Goal: Transaction & Acquisition: Purchase product/service

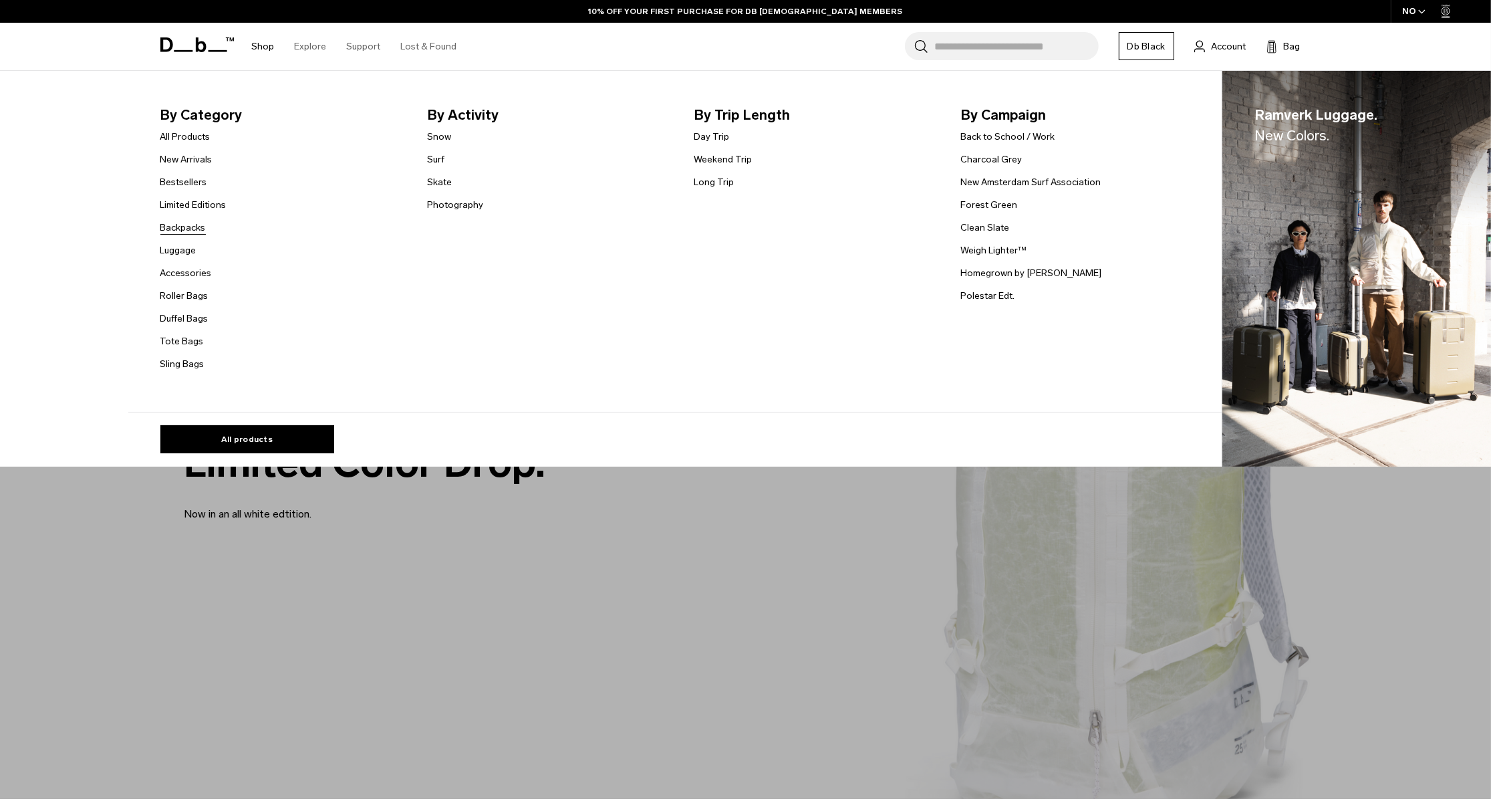
click at [183, 230] on link "Backpacks" at bounding box center [182, 228] width 45 height 14
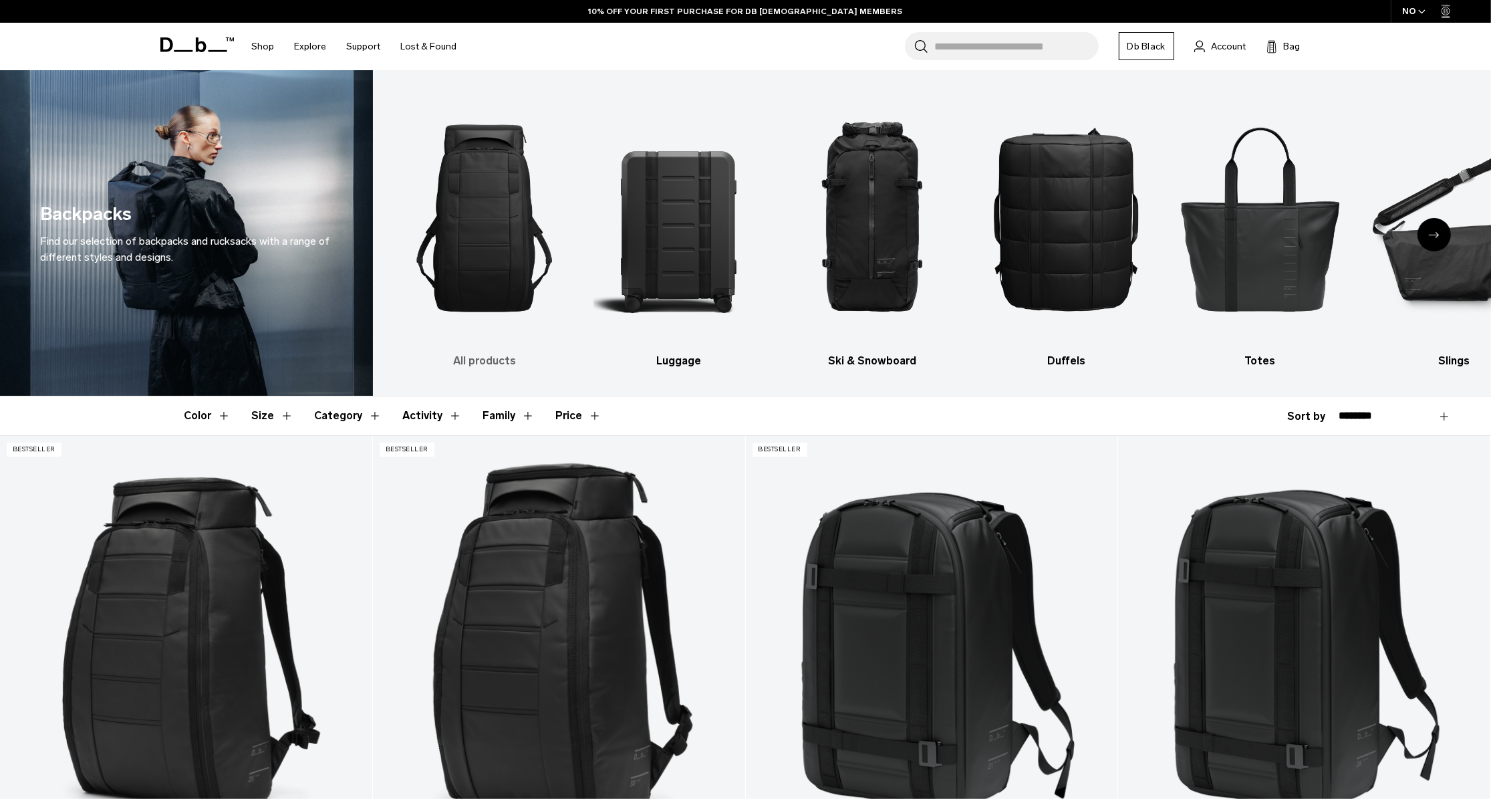
click at [455, 247] on img "1 / 10" at bounding box center [485, 218] width 170 height 256
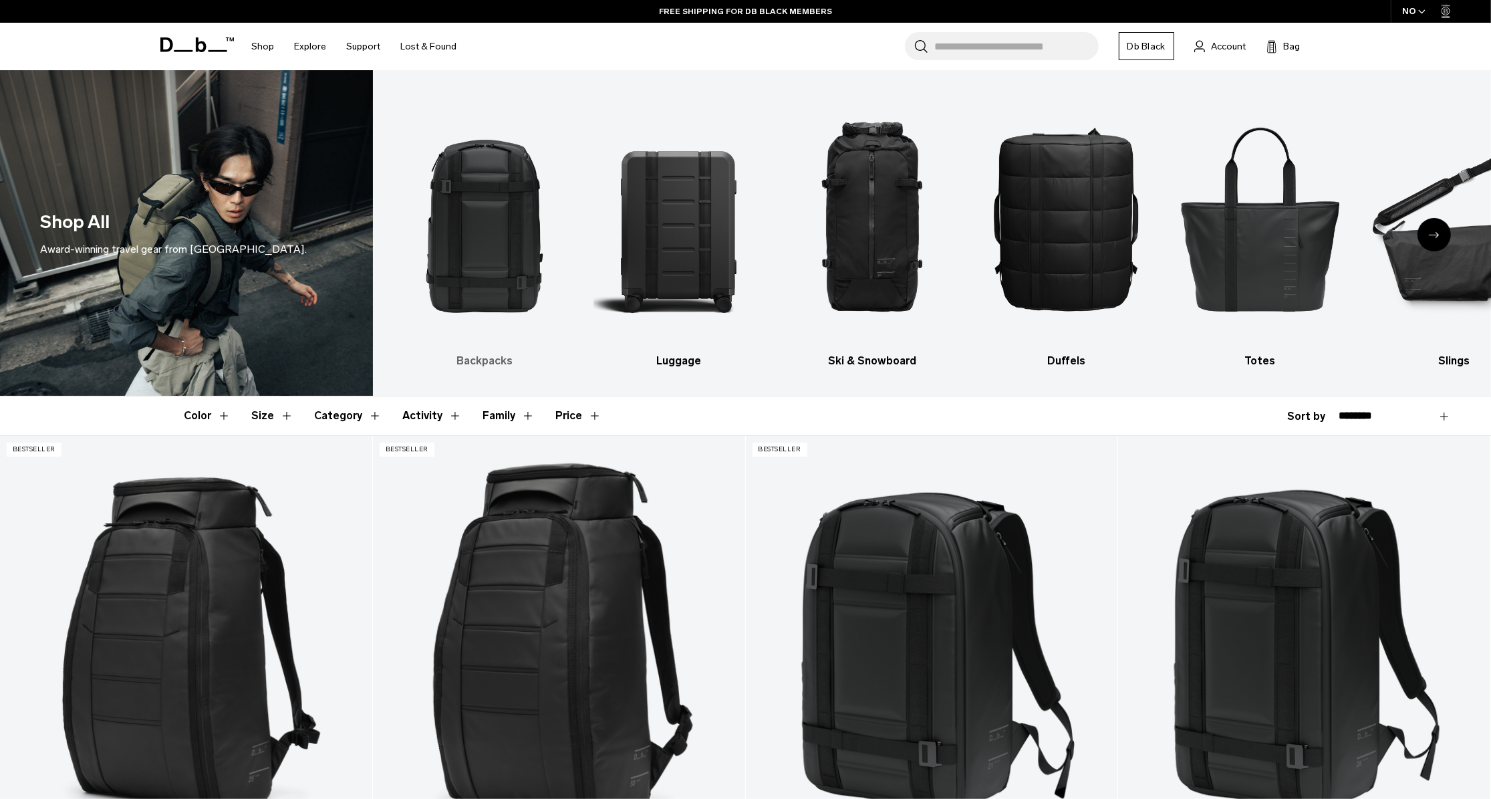
click at [491, 198] on img "1 / 10" at bounding box center [485, 218] width 170 height 256
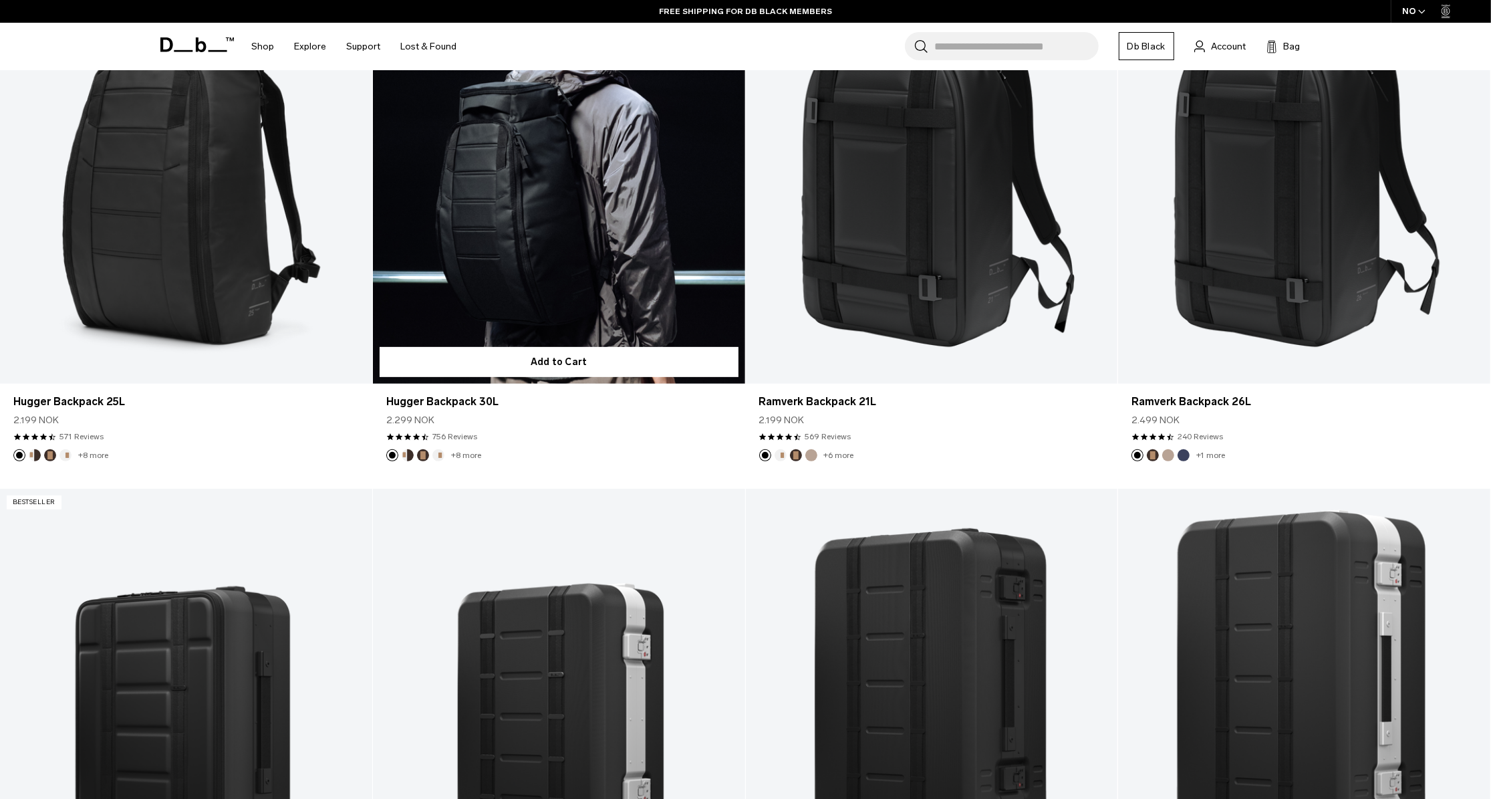
scroll to position [730, 0]
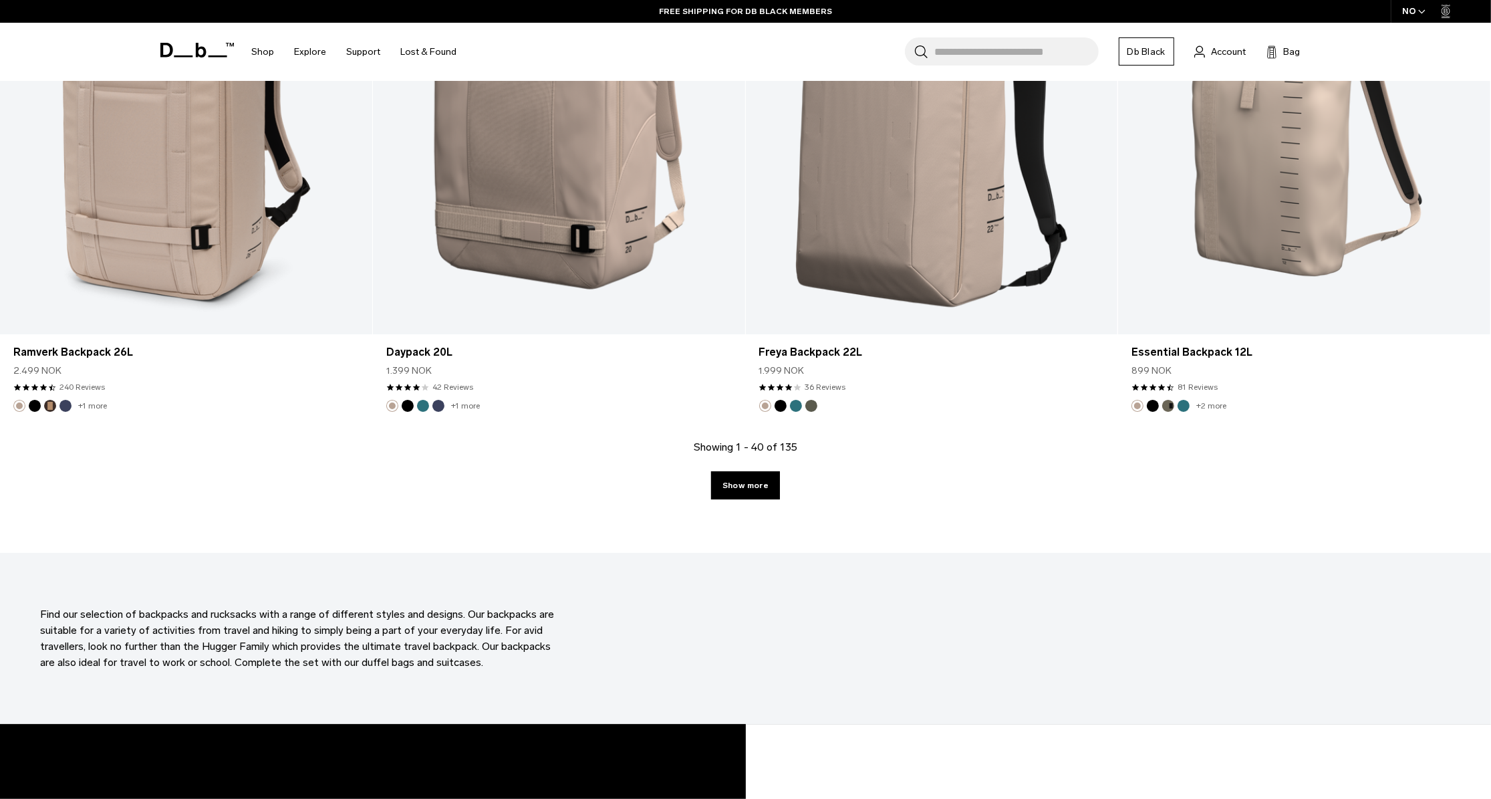
scroll to position [5541, 0]
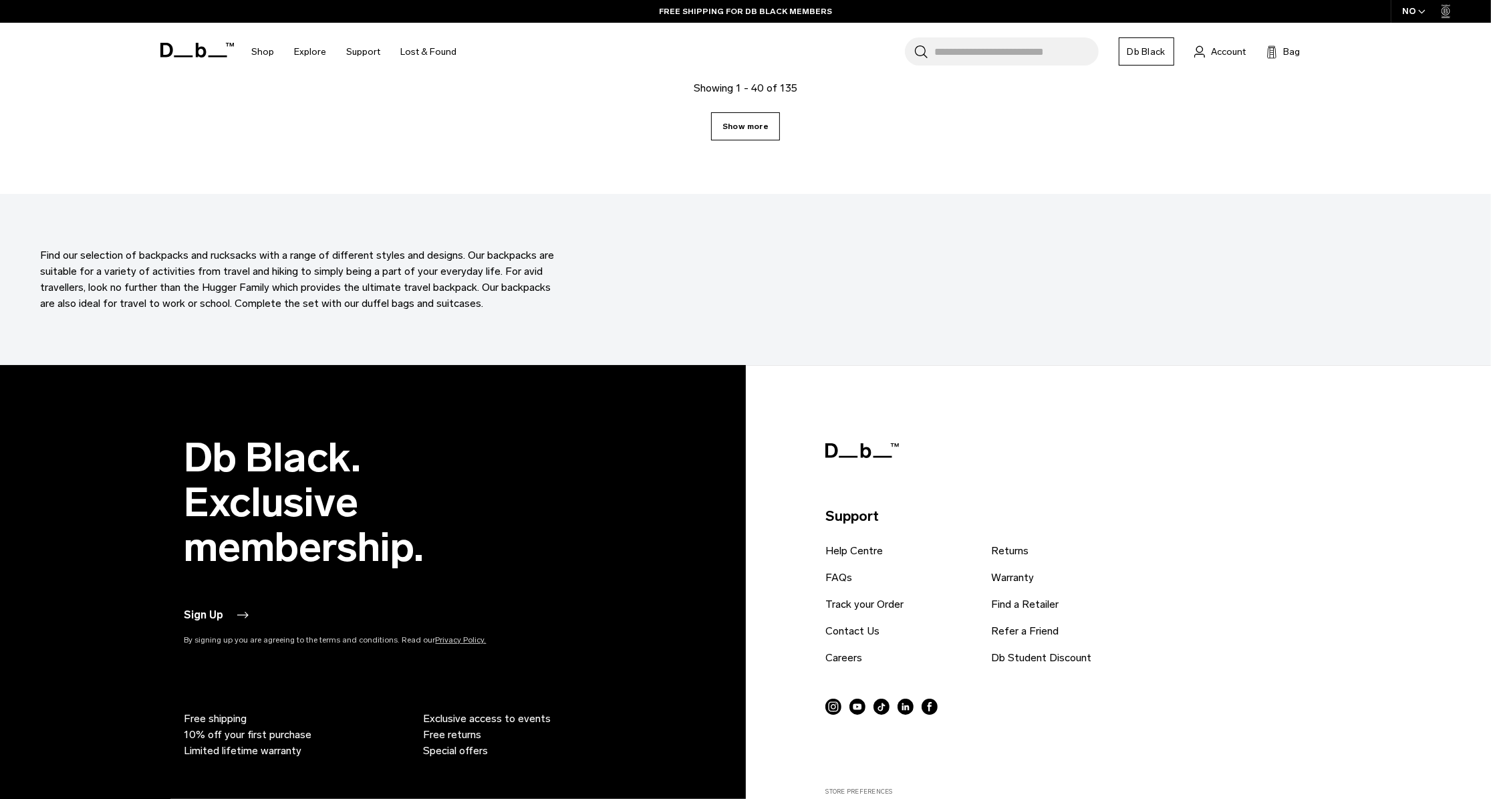
click at [744, 127] on link "Show more" at bounding box center [745, 126] width 69 height 28
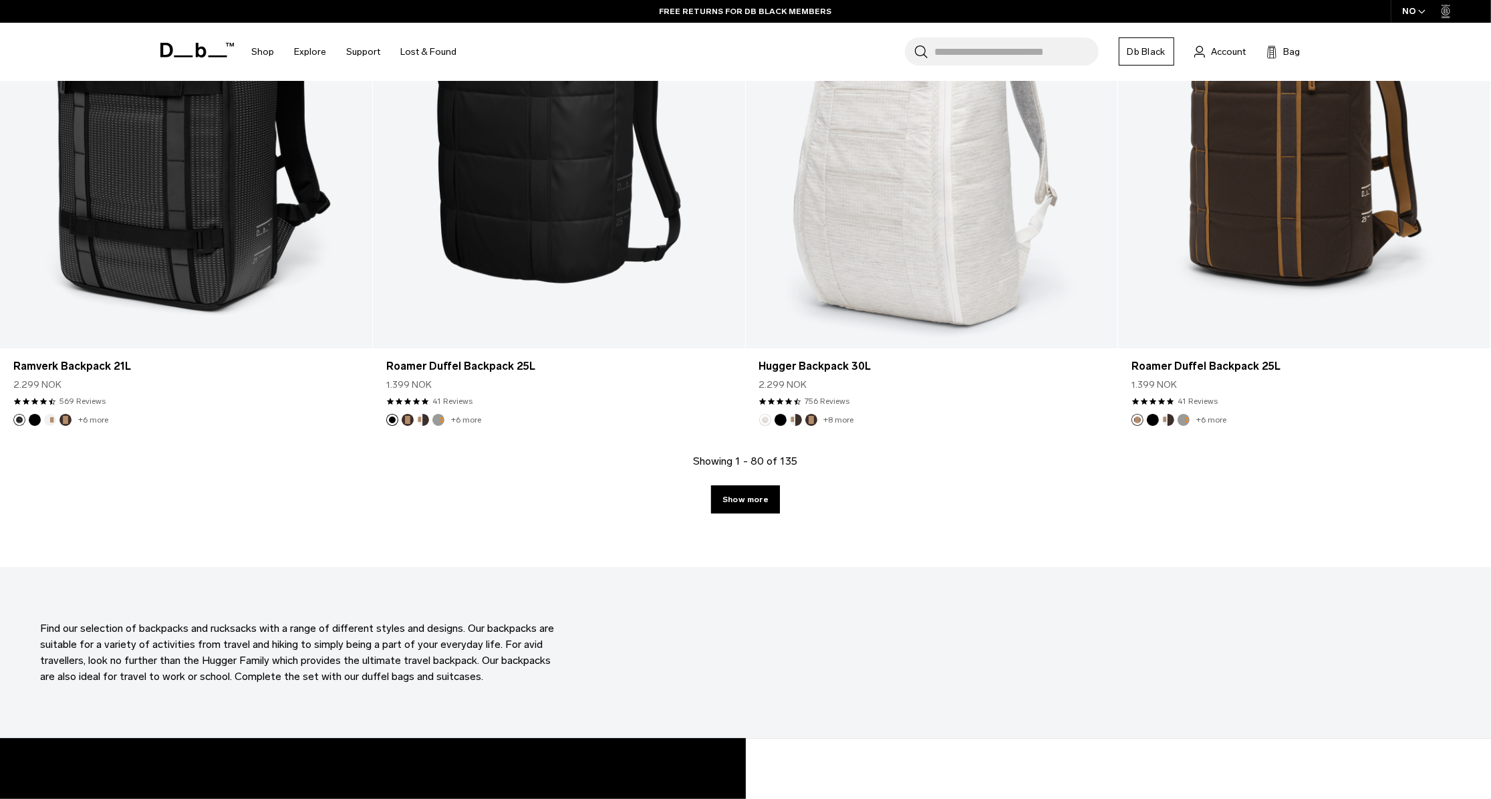
scroll to position [10670, 0]
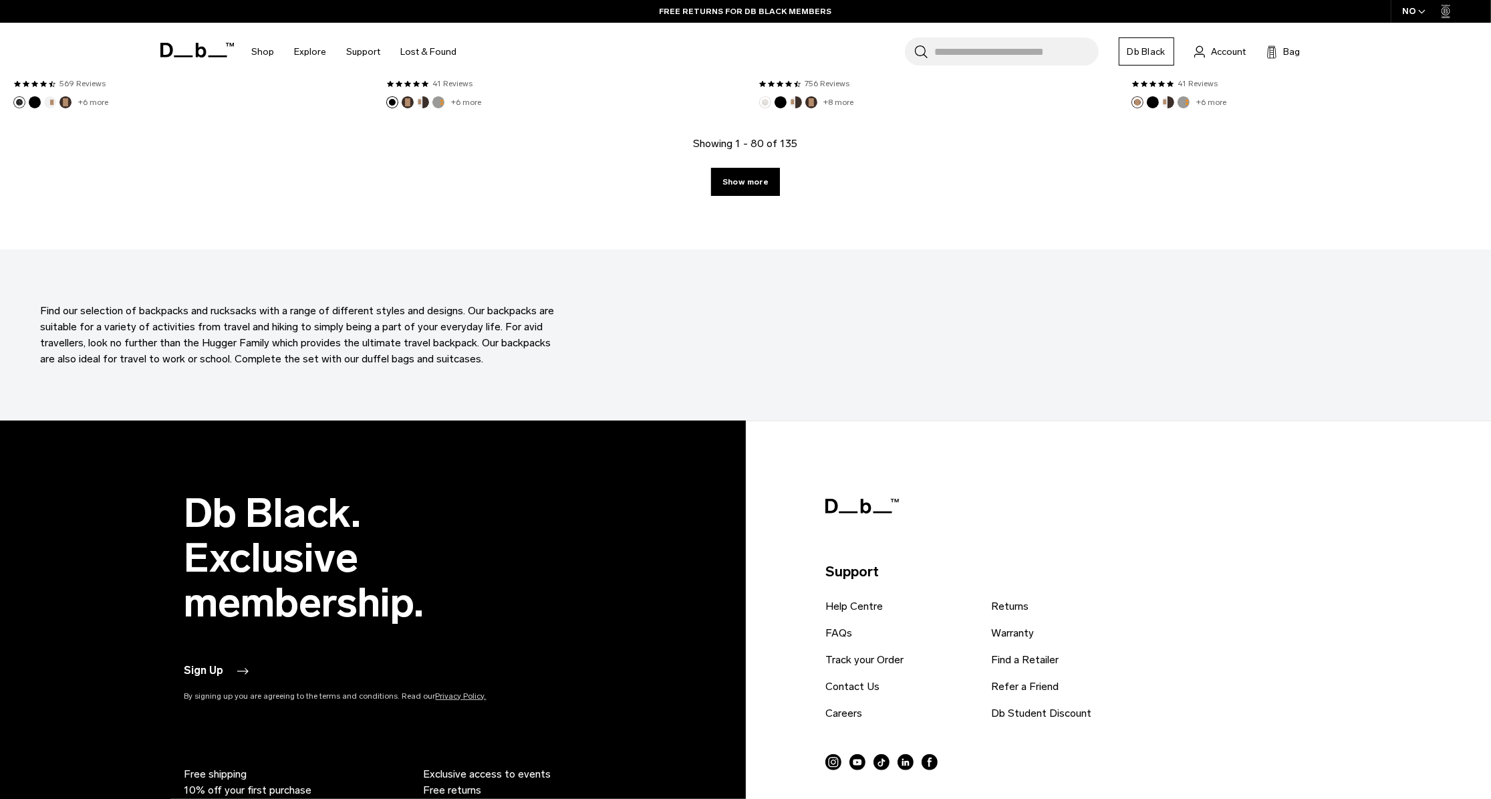
click at [748, 155] on div "Showing 1 - 80 of 135 Show more" at bounding box center [745, 193] width 1491 height 114
click at [751, 170] on link "Show more" at bounding box center [745, 182] width 69 height 28
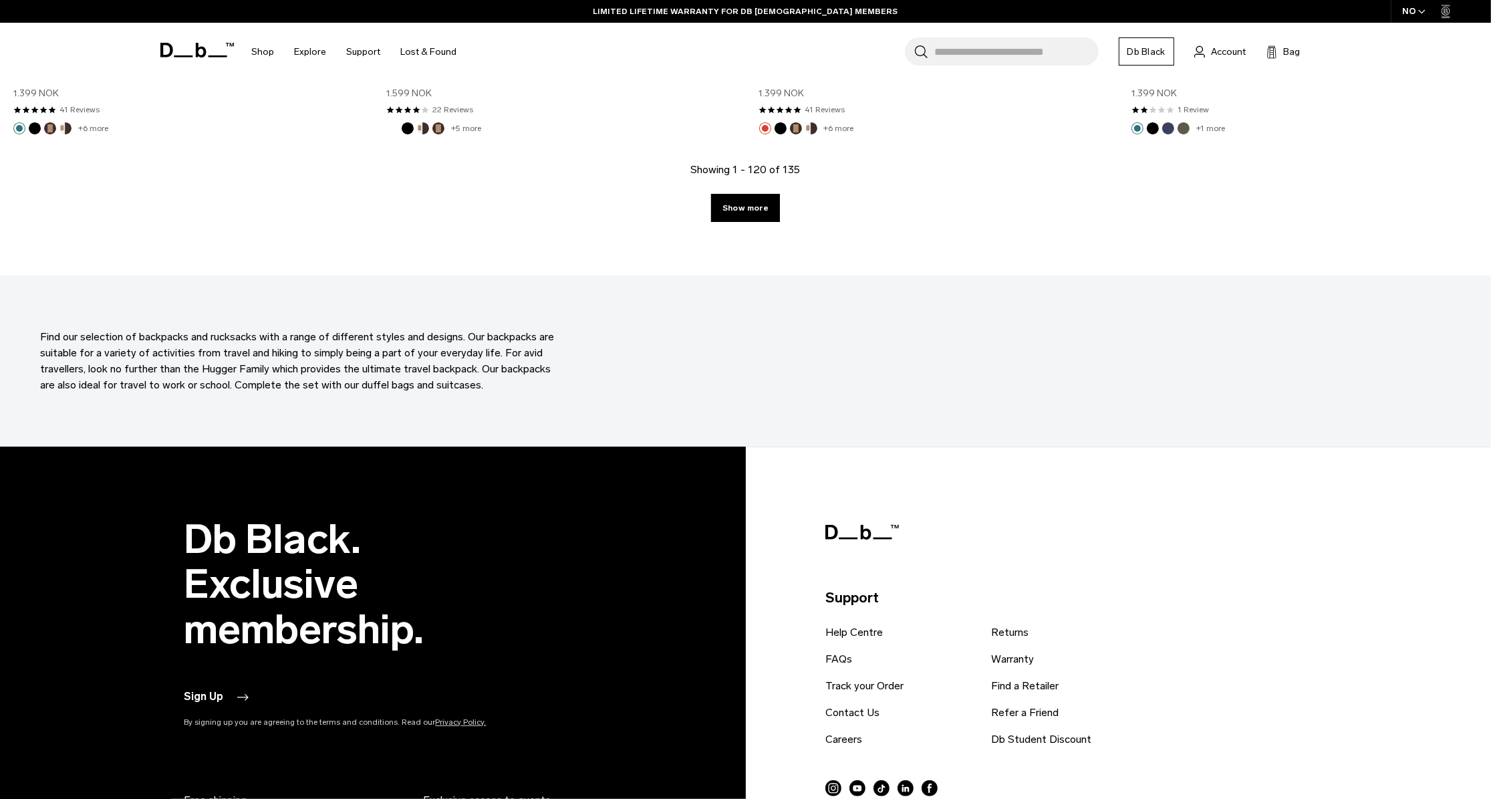
scroll to position [15812, 0]
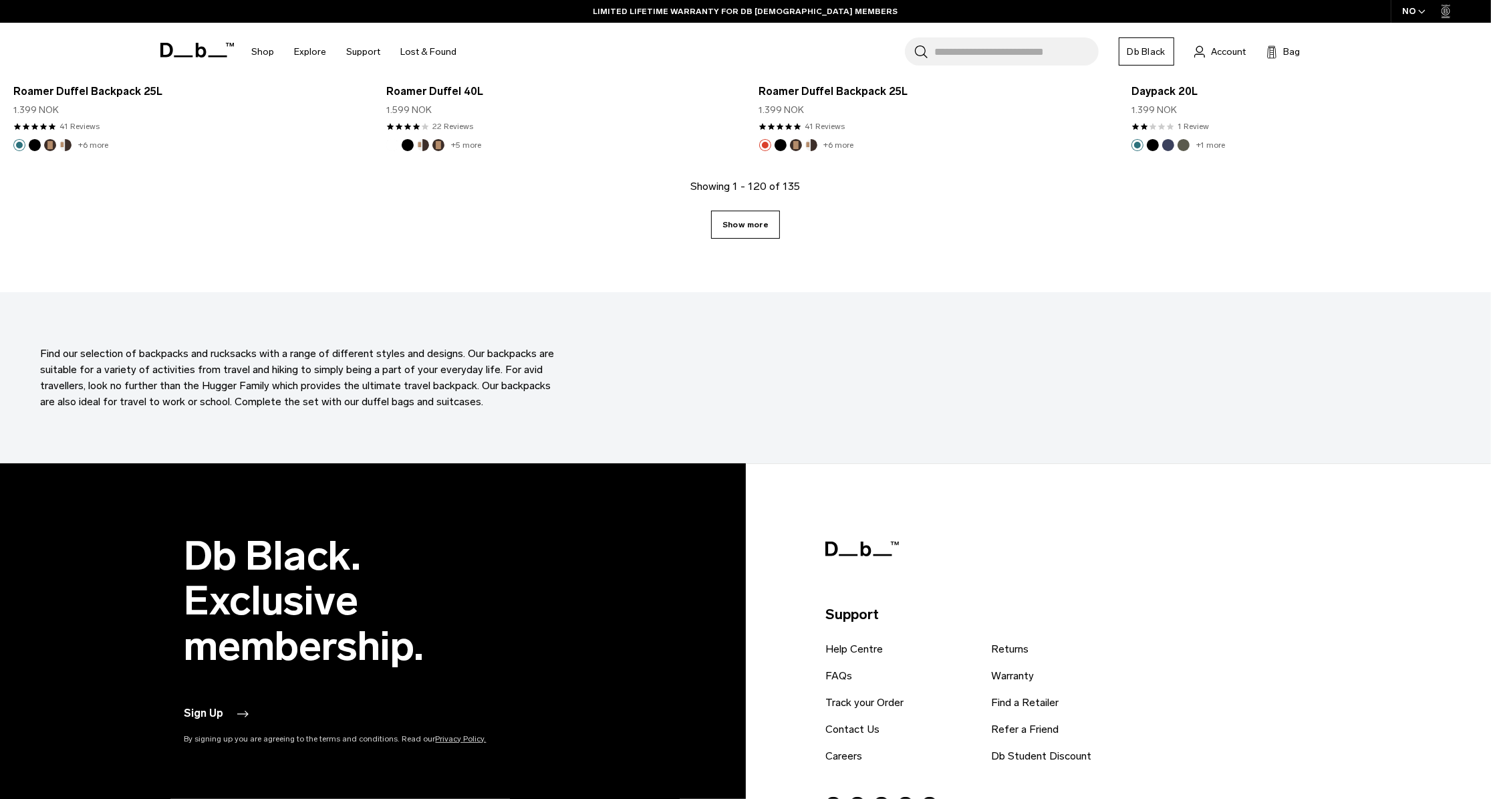
click at [743, 213] on link "Show more" at bounding box center [745, 225] width 69 height 28
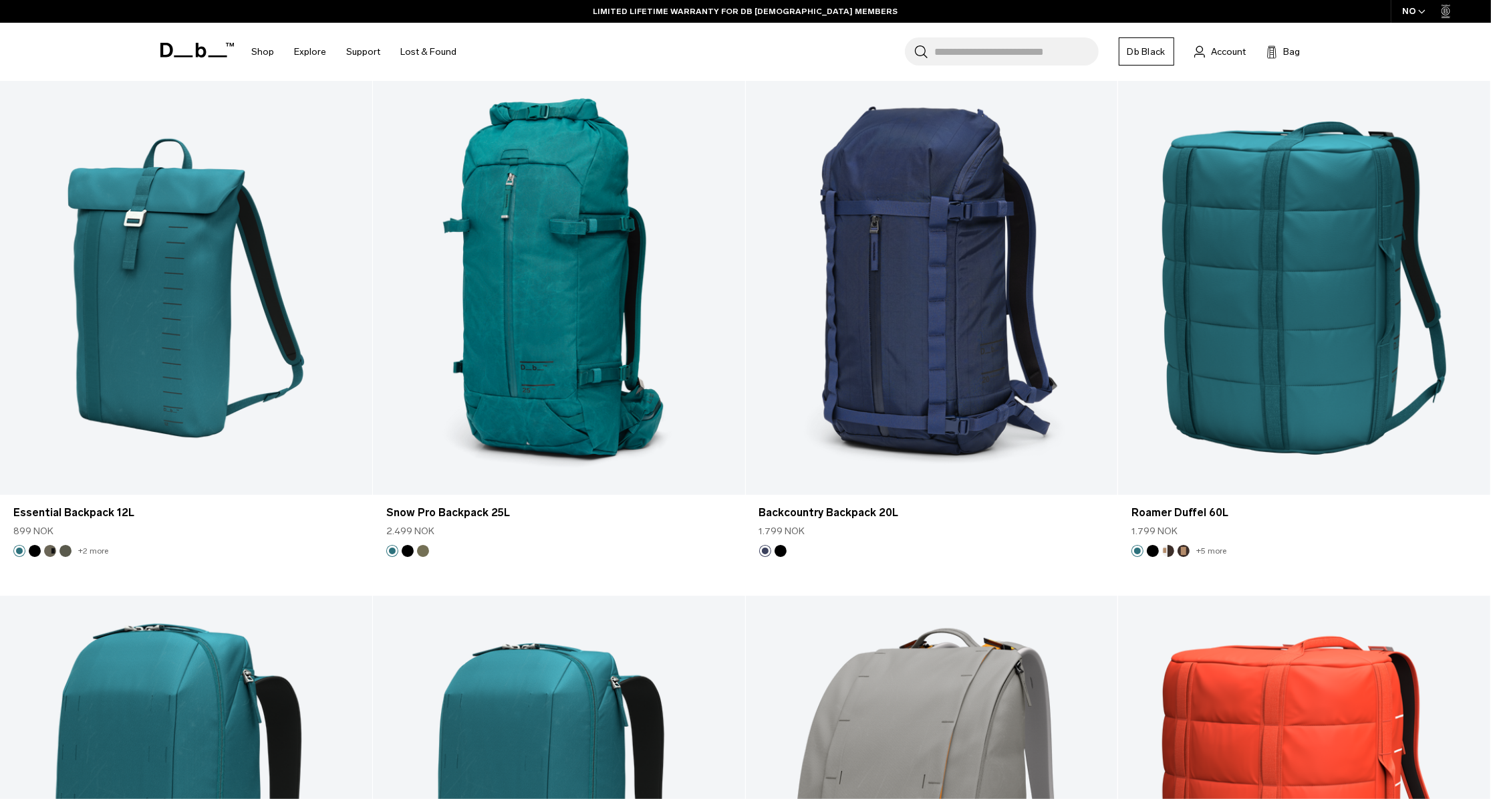
click at [1401, 15] on div "NO" at bounding box center [1414, 11] width 47 height 23
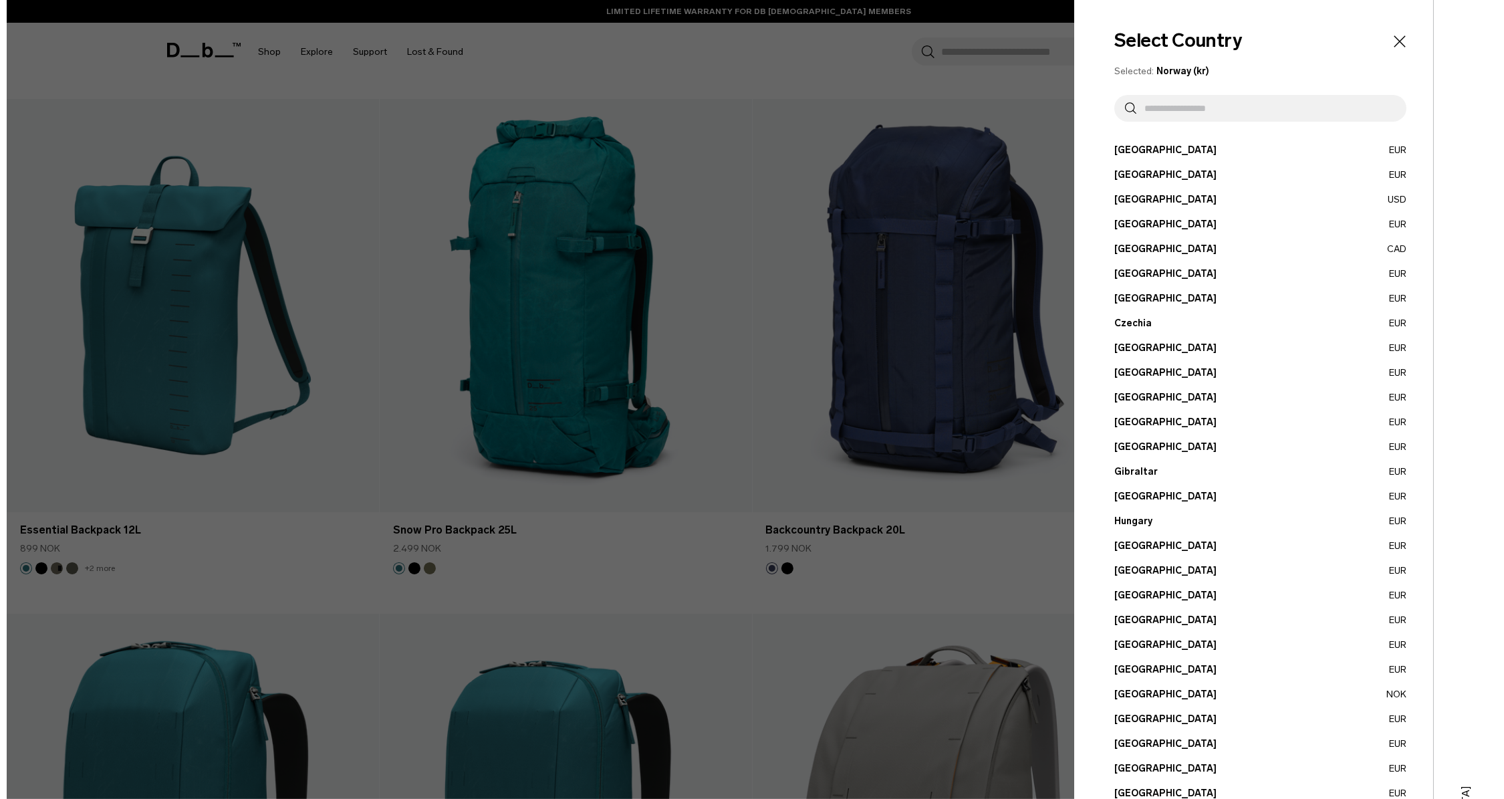
scroll to position [15916, 0]
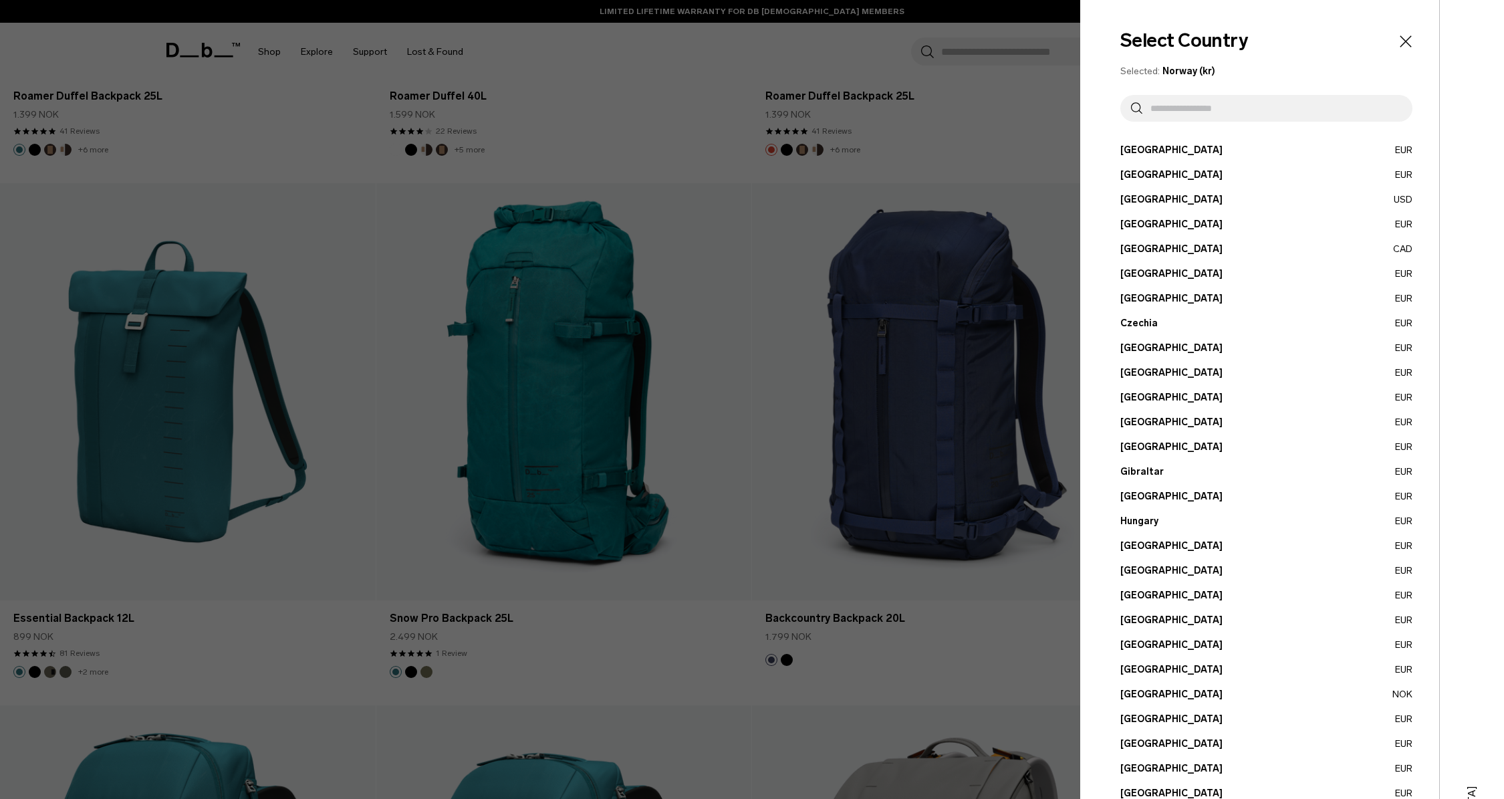
click at [1200, 113] on input "text" at bounding box center [1271, 108] width 259 height 27
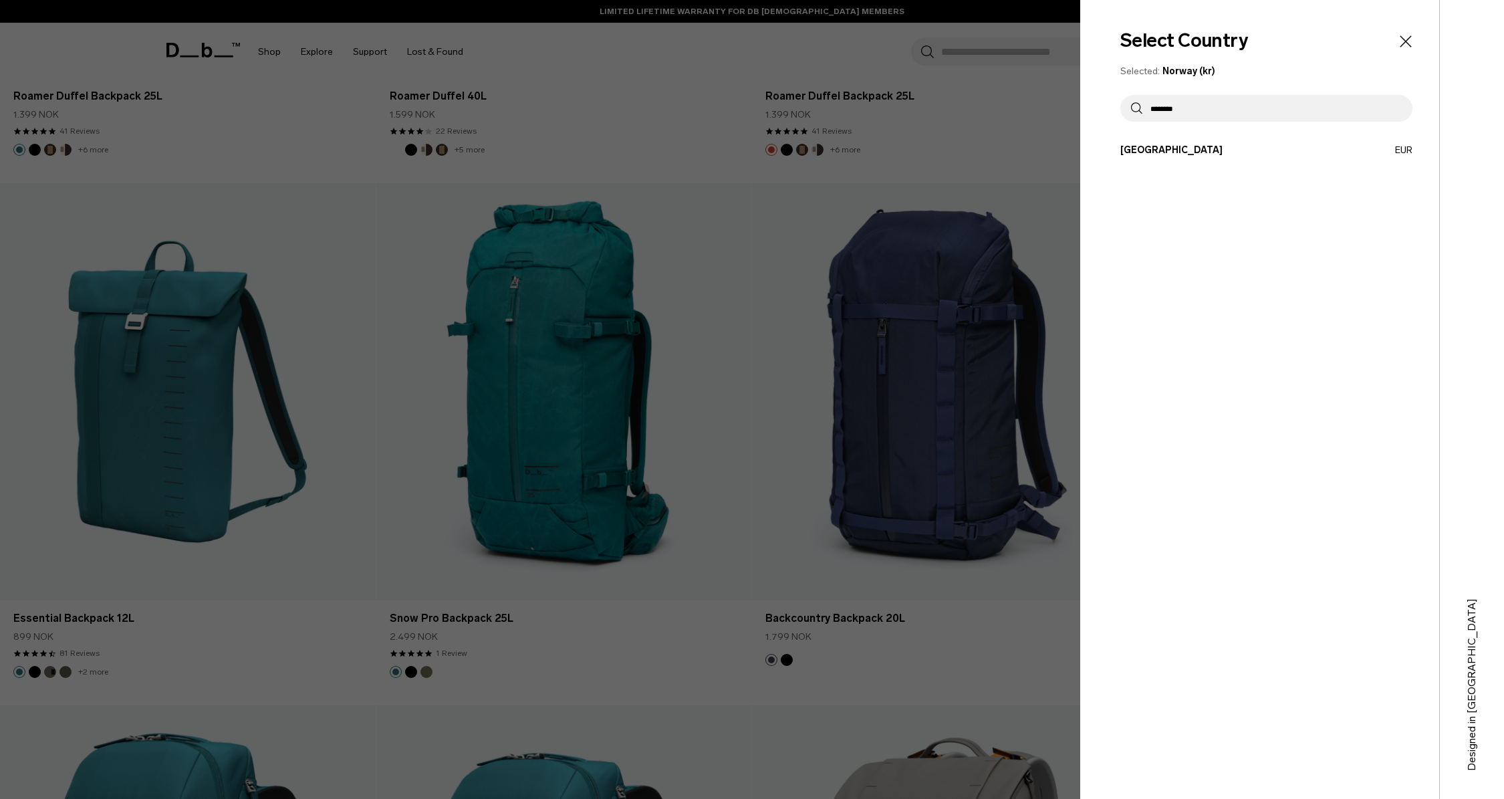
type input "********"
click at [1209, 146] on button "Slovakia EUR" at bounding box center [1266, 150] width 292 height 14
click at [1167, 146] on button "Slovakia EUR" at bounding box center [1266, 150] width 292 height 14
click at [1140, 150] on button "Slovakia EUR" at bounding box center [1266, 150] width 292 height 14
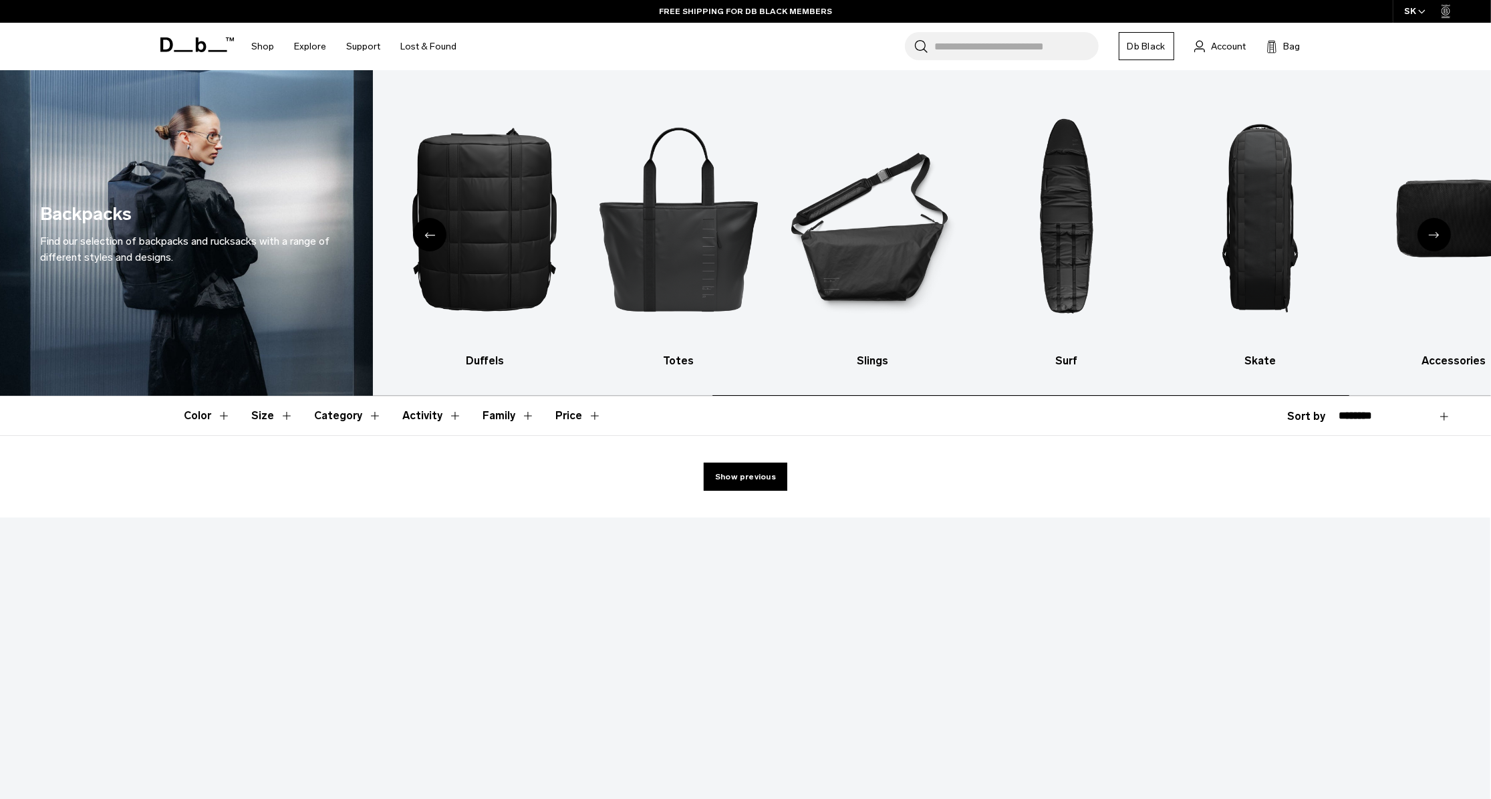
click at [728, 460] on div "Show previous" at bounding box center [745, 477] width 1491 height 82
click at [737, 474] on link "Show previous" at bounding box center [746, 477] width 84 height 28
click at [273, 416] on button "Size" at bounding box center [272, 415] width 41 height 39
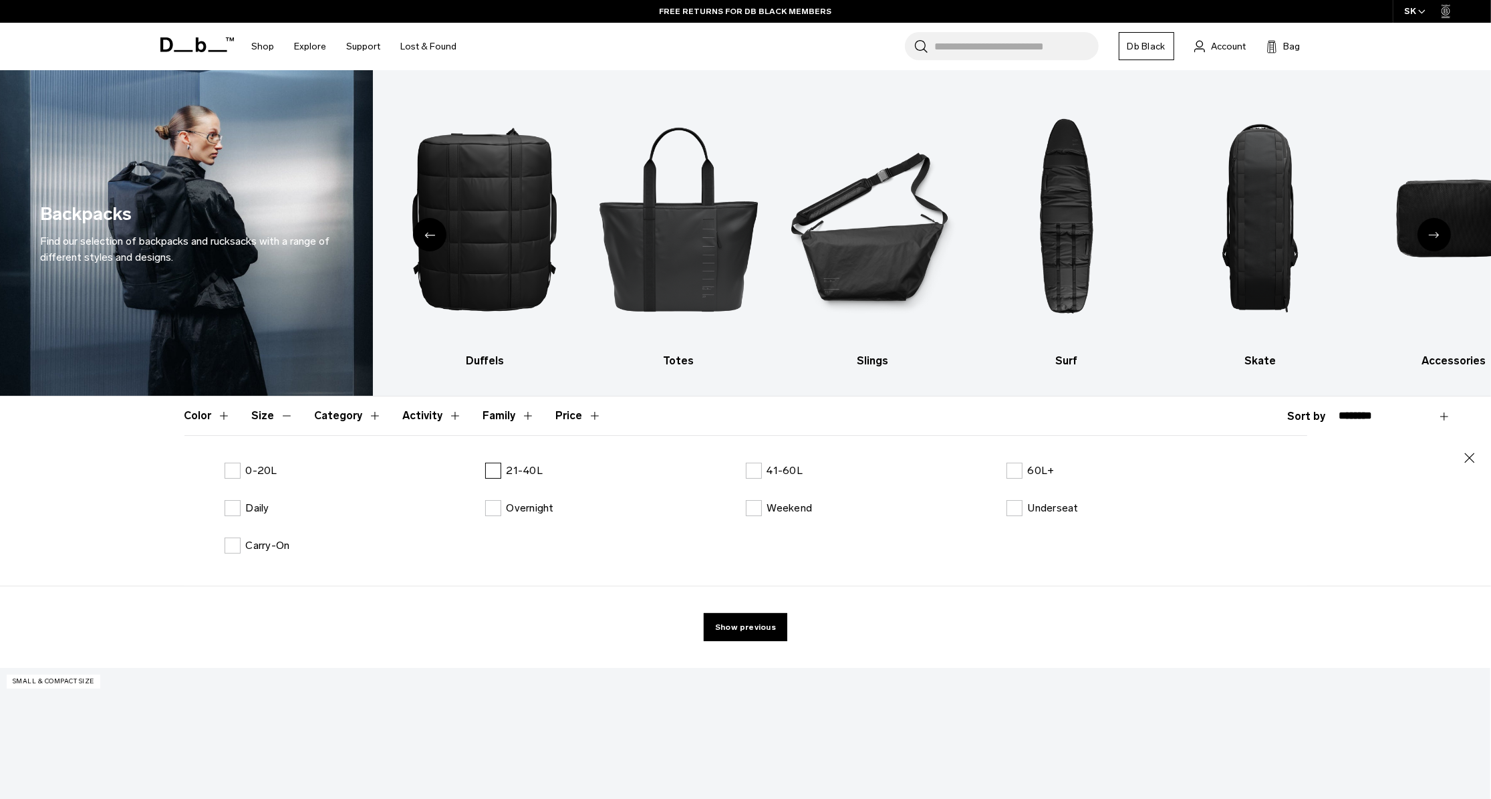
click at [500, 473] on label "21-40L" at bounding box center [514, 471] width 58 height 16
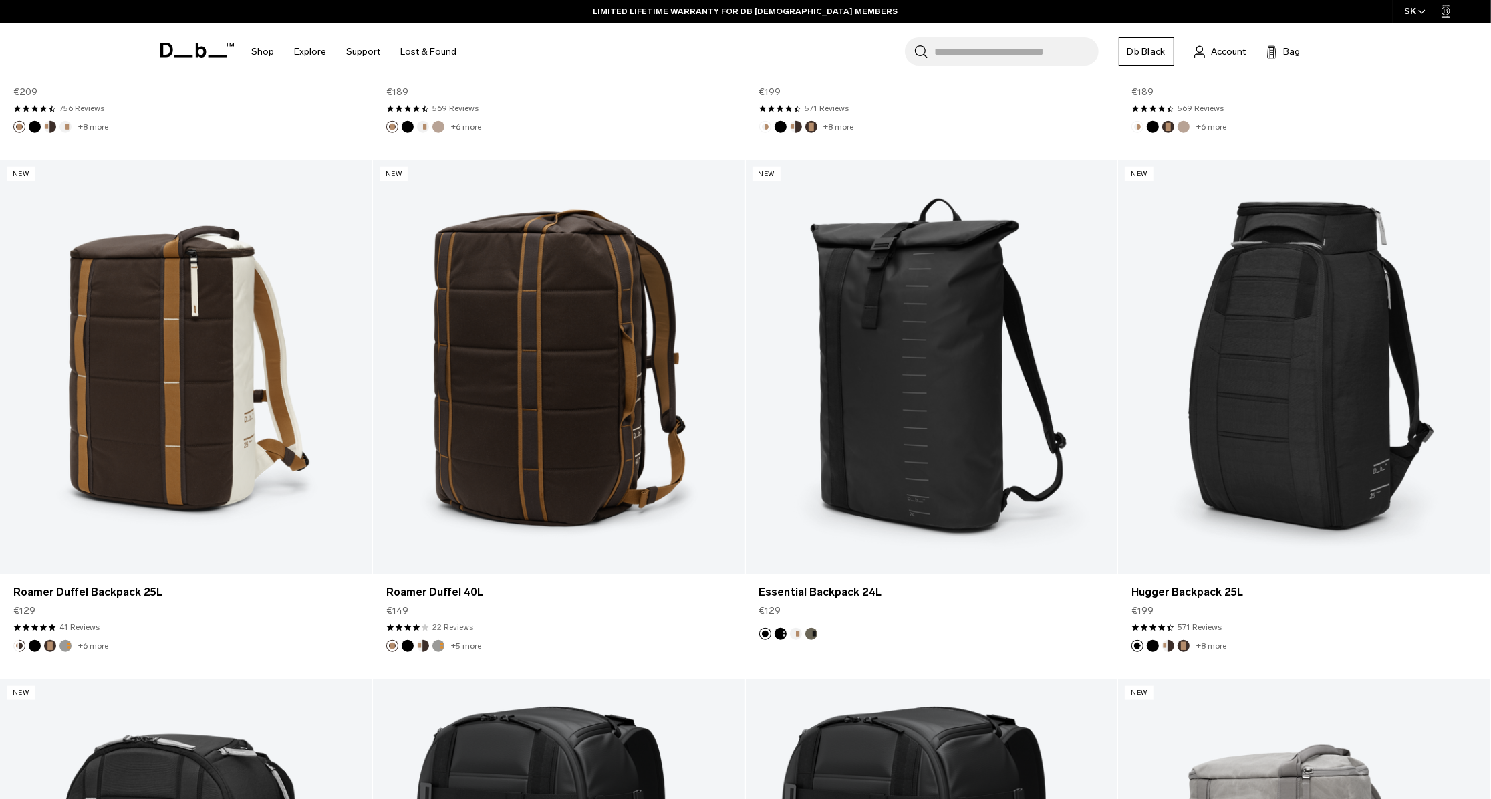
scroll to position [1493, 0]
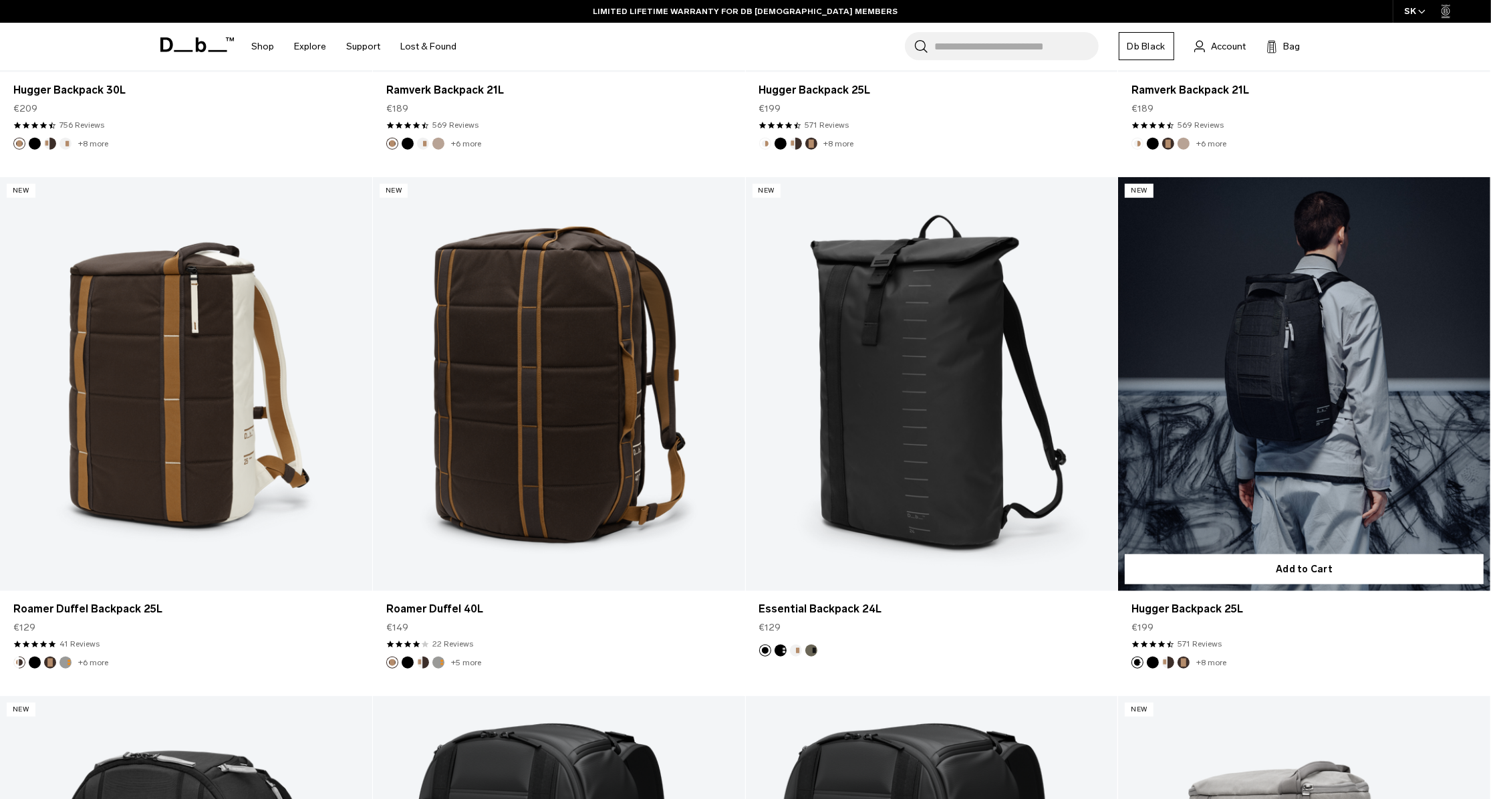
click at [1266, 432] on link "Hugger Backpack 25L" at bounding box center [1304, 384] width 372 height 414
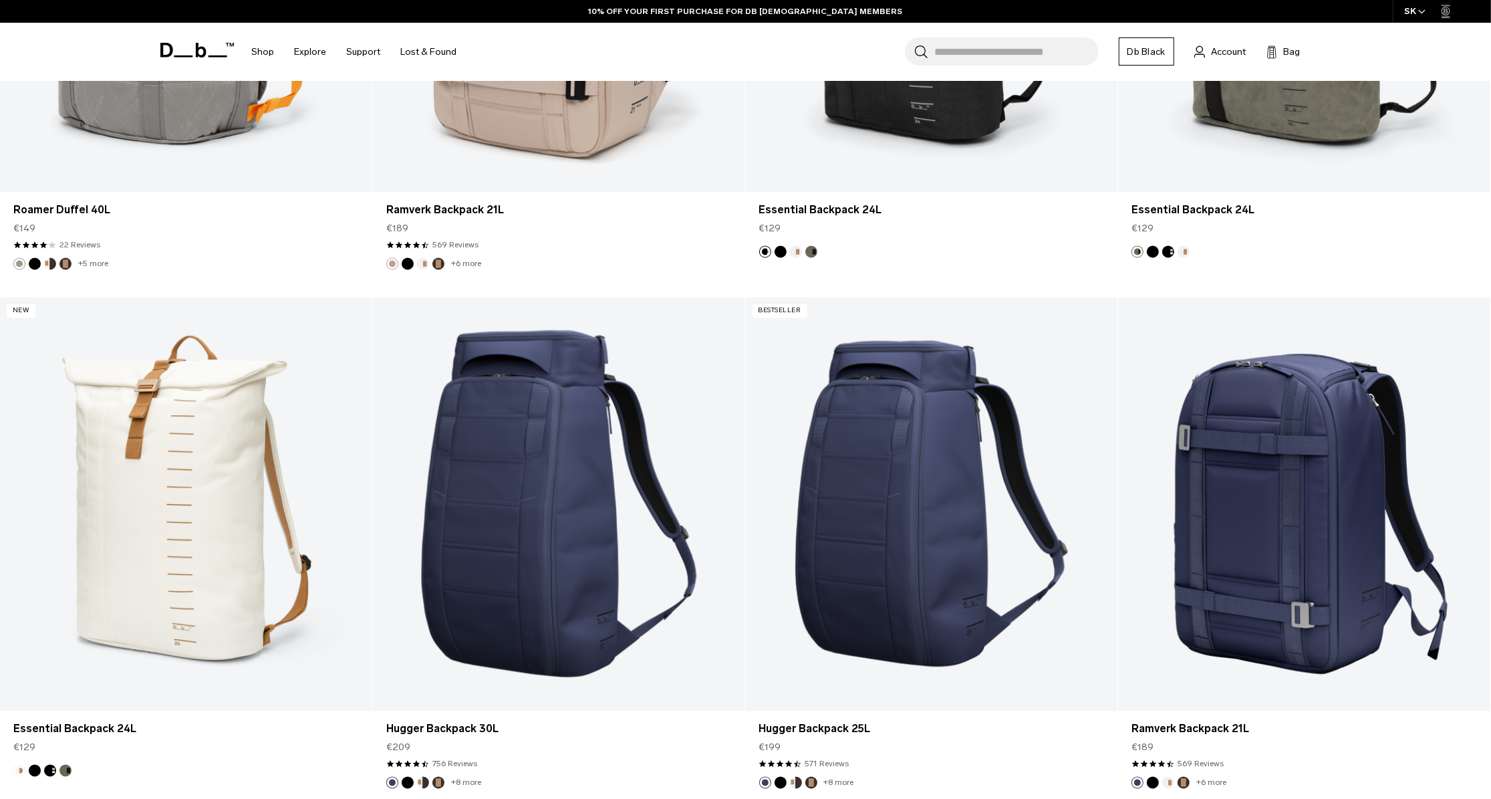
scroll to position [2830, 0]
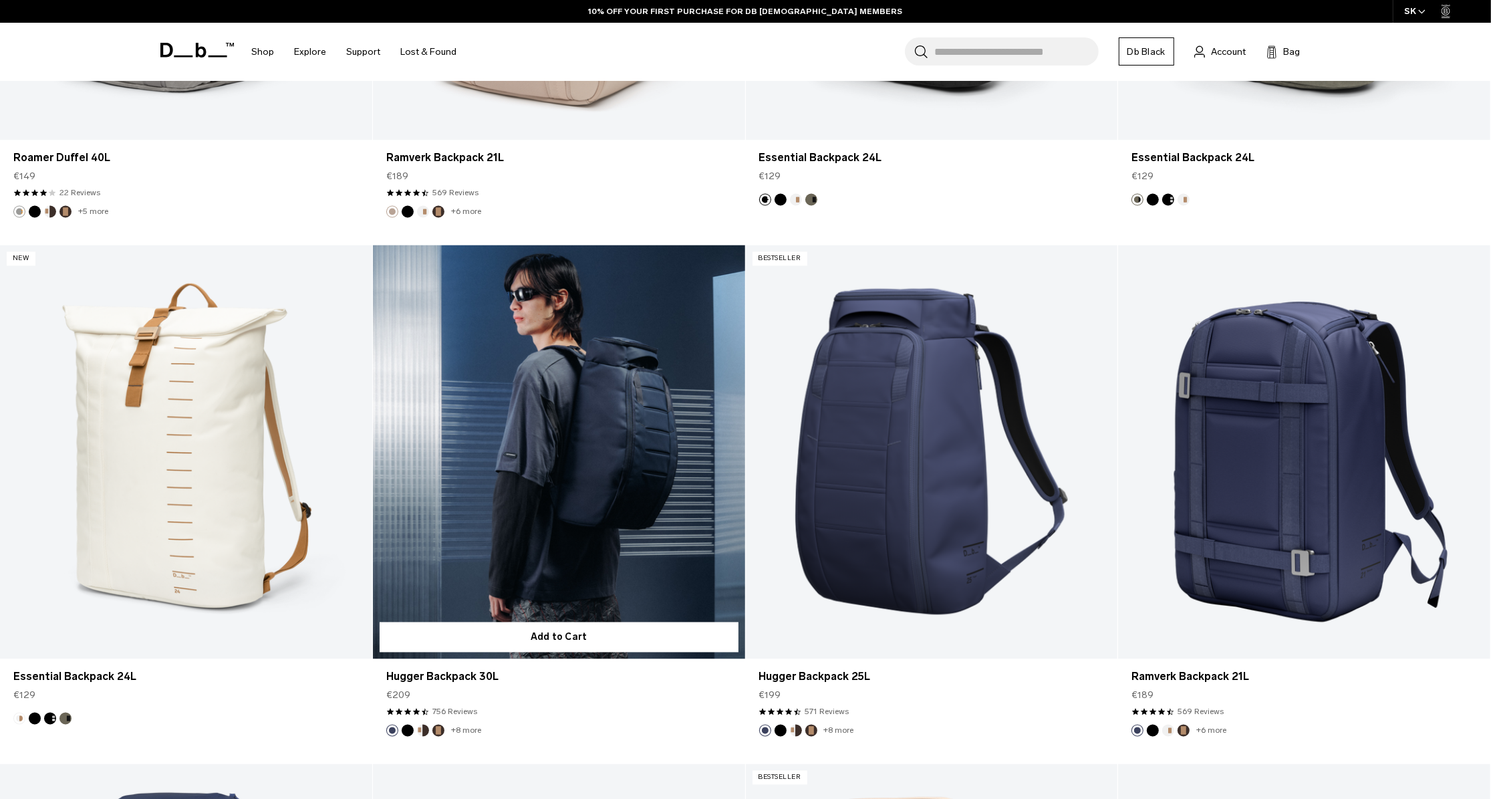
click at [553, 429] on link "Hugger Backpack 30L" at bounding box center [559, 452] width 372 height 414
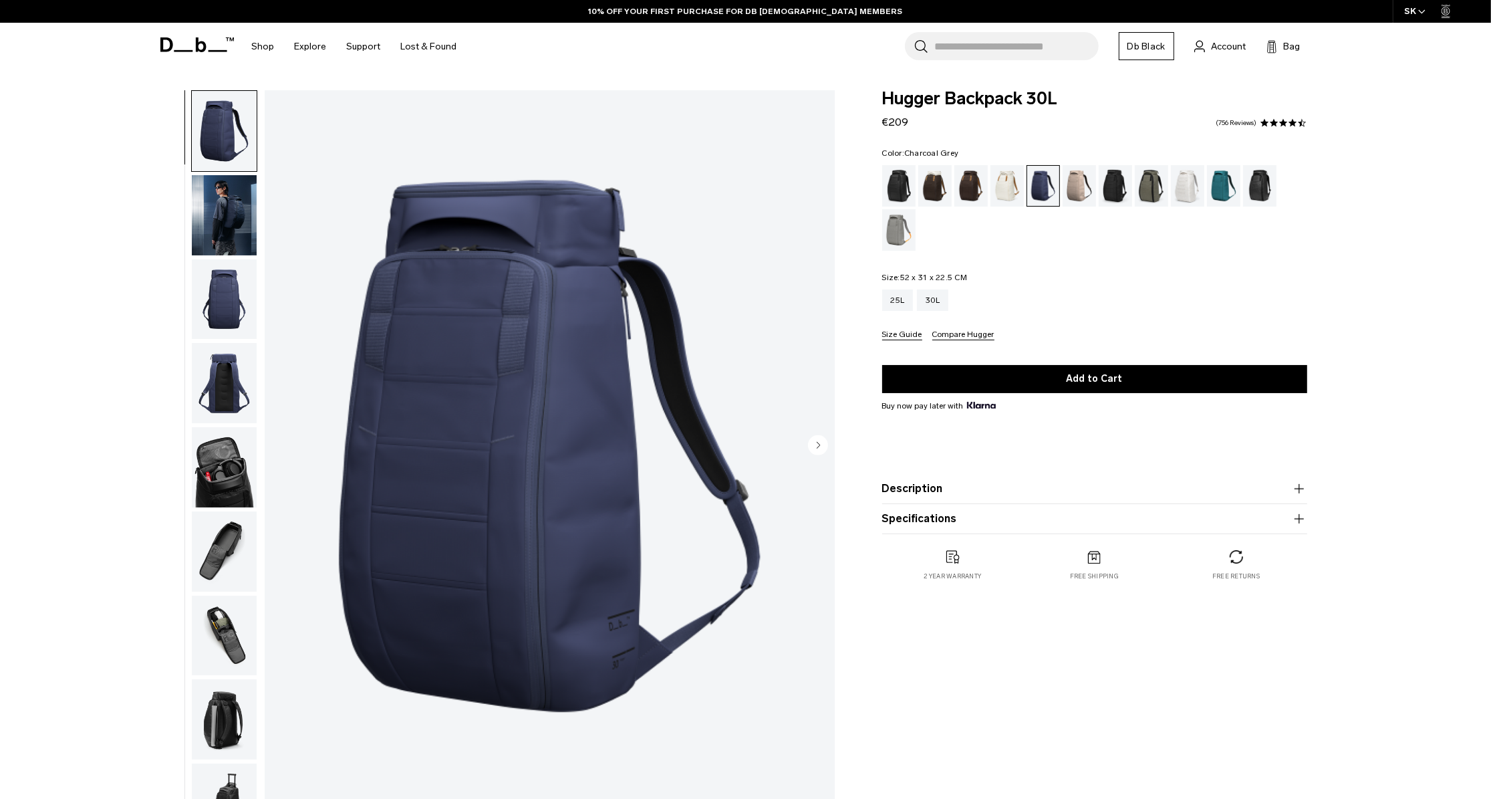
click at [1112, 195] on div "Charcoal Grey" at bounding box center [1116, 185] width 34 height 41
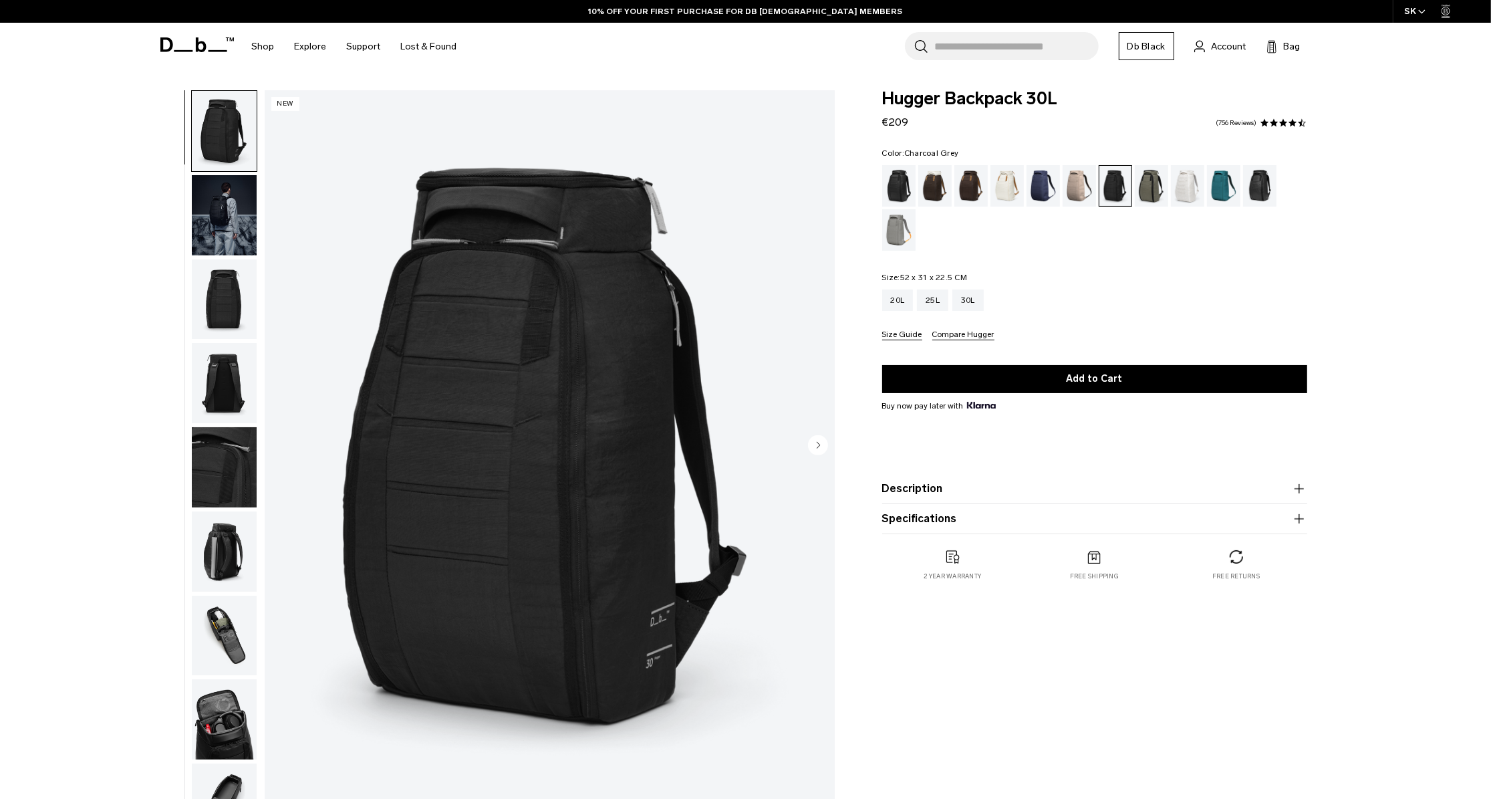
drag, startPoint x: 910, startPoint y: 154, endPoint x: 959, endPoint y: 149, distance: 49.7
click at [959, 149] on fieldset "Color: Charcoal Grey Out of stock" at bounding box center [1094, 200] width 425 height 102
click at [910, 153] on span "Charcoal Grey" at bounding box center [931, 152] width 54 height 9
drag, startPoint x: 909, startPoint y: 153, endPoint x: 958, endPoint y: 151, distance: 48.8
click at [958, 151] on fieldset "Color: Charcoal Grey Out of stock" at bounding box center [1094, 200] width 425 height 102
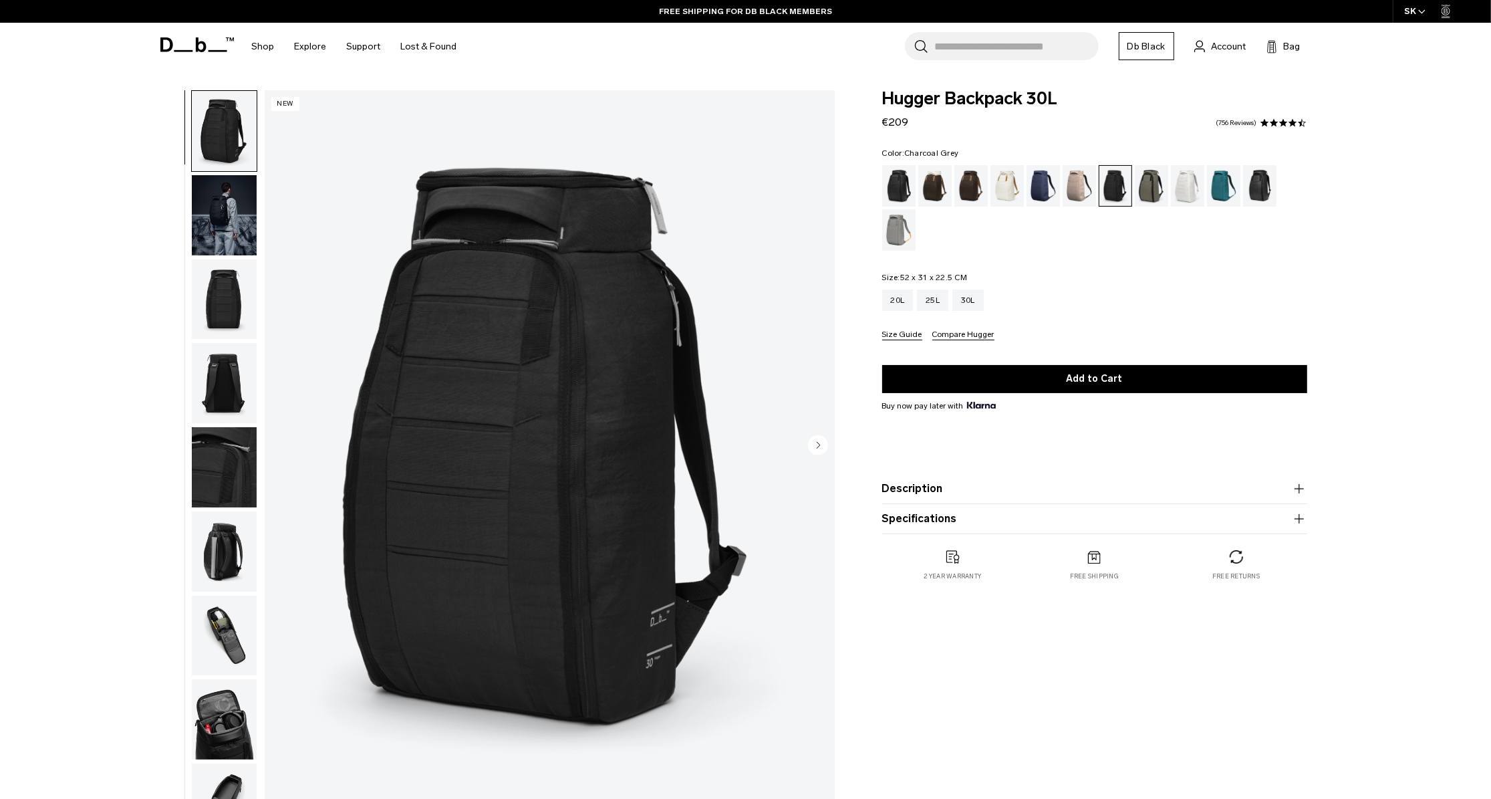
copy span "harcoal Grey"
